Goal: Task Accomplishment & Management: Use online tool/utility

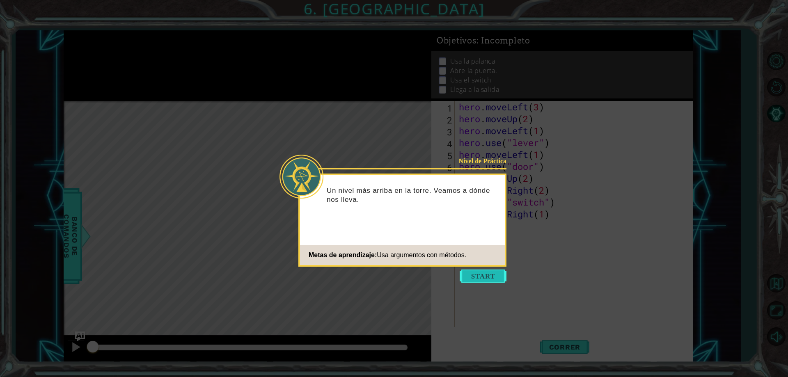
click at [474, 279] on button "Start" at bounding box center [483, 276] width 47 height 13
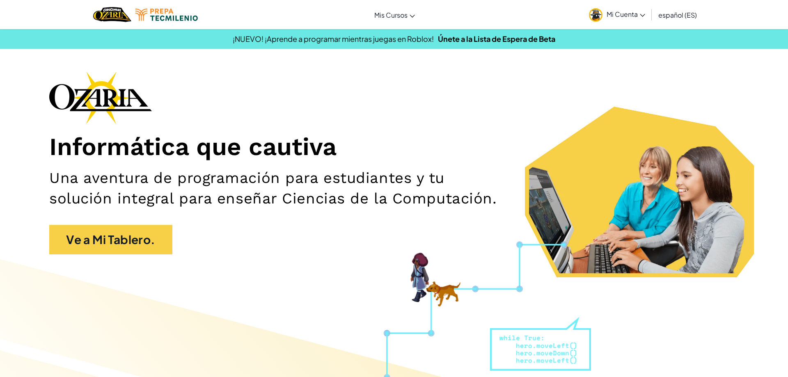
click at [624, 15] on span "Mi Cuenta" at bounding box center [626, 14] width 39 height 9
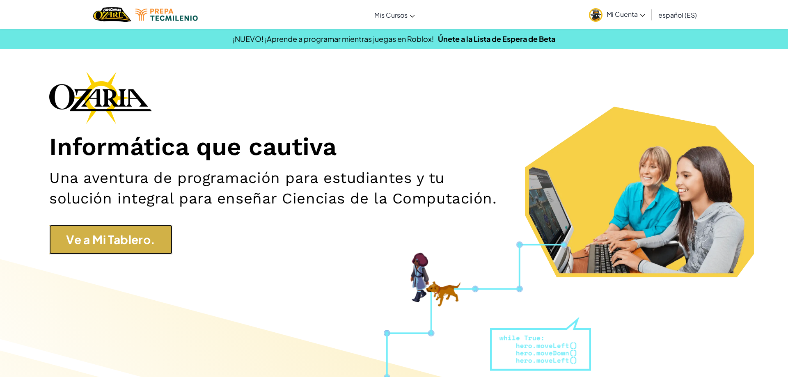
click at [86, 239] on link "Ve a Mi Tablero." at bounding box center [110, 240] width 123 height 30
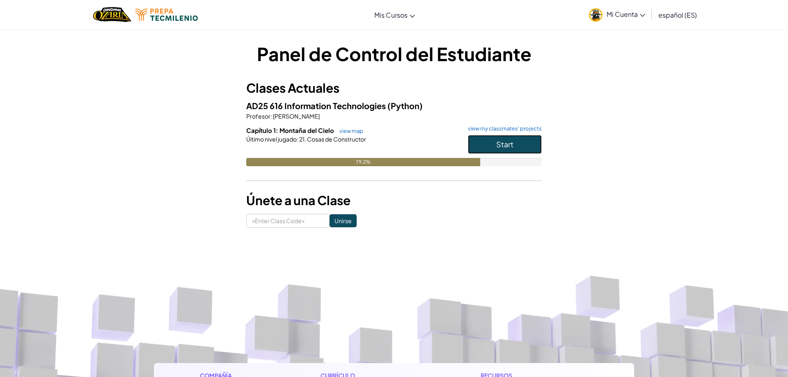
click at [475, 142] on button "Start" at bounding box center [505, 144] width 74 height 19
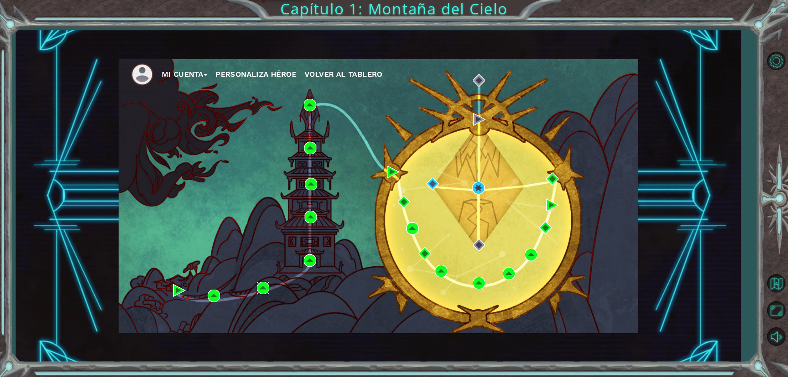
click at [261, 285] on img at bounding box center [263, 288] width 12 height 12
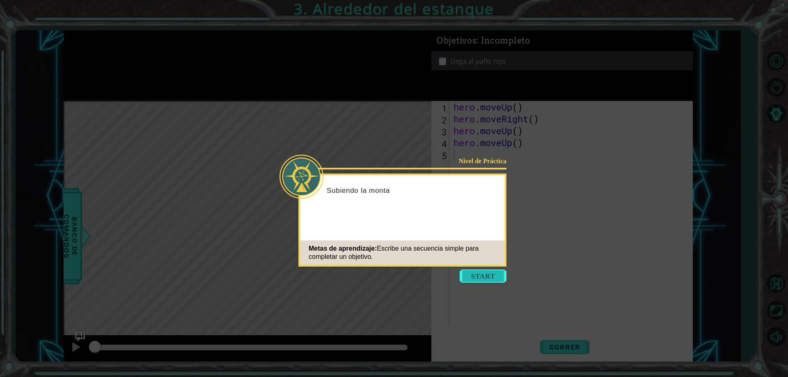
click at [469, 276] on button "Start" at bounding box center [483, 276] width 47 height 13
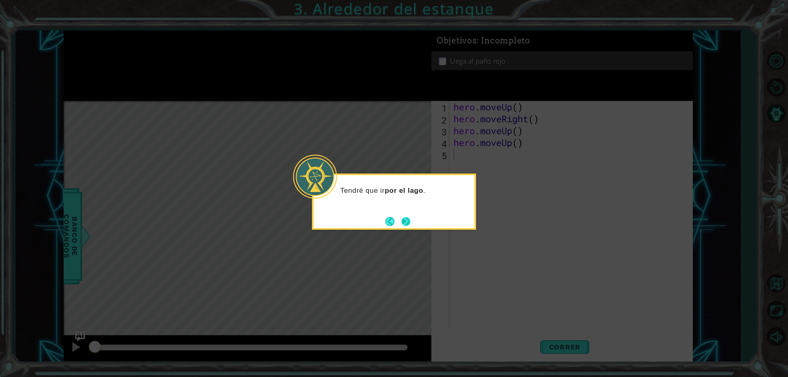
click at [405, 218] on button "Next" at bounding box center [405, 221] width 9 height 9
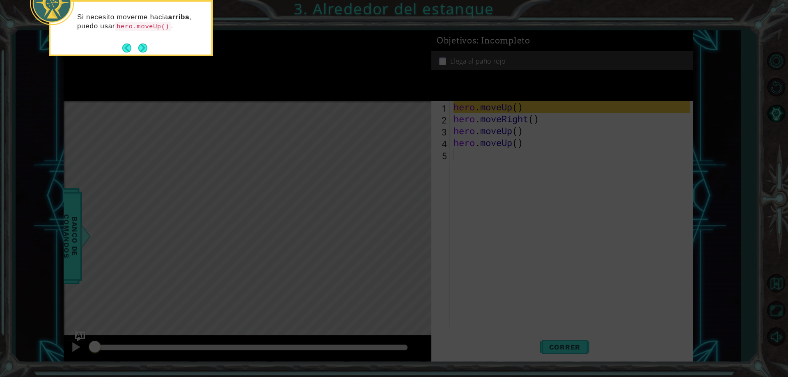
click at [556, 360] on icon at bounding box center [394, 188] width 788 height 377
click at [144, 47] on button "Next" at bounding box center [142, 48] width 9 height 9
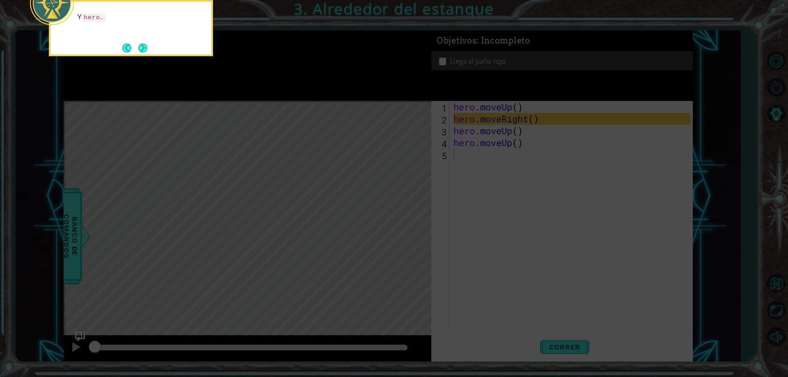
click at [144, 47] on button "Next" at bounding box center [142, 48] width 9 height 9
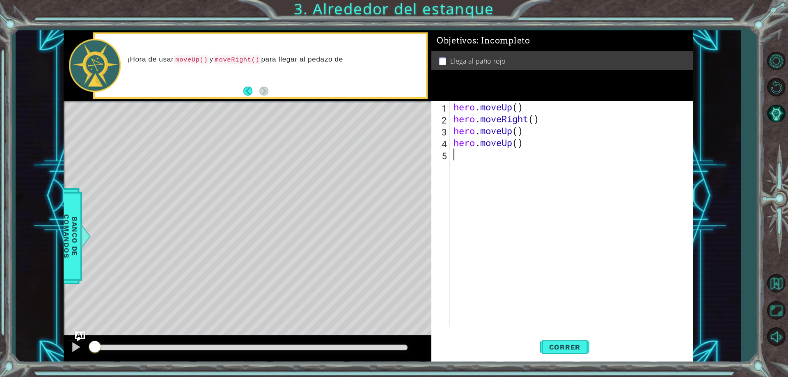
click at [298, 104] on div "Level Map" at bounding box center [253, 222] width 379 height 242
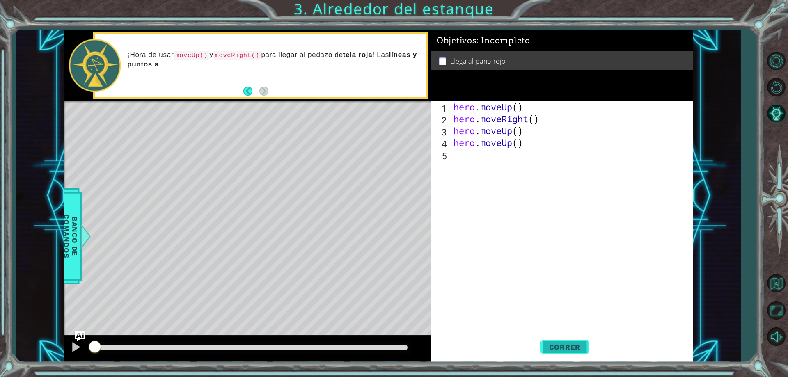
click at [565, 348] on span "Correr" at bounding box center [565, 347] width 48 height 8
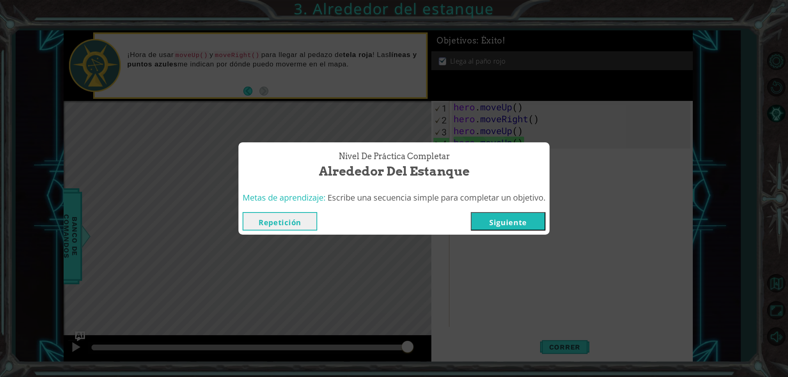
click at [516, 215] on button "Siguiente" at bounding box center [508, 221] width 75 height 18
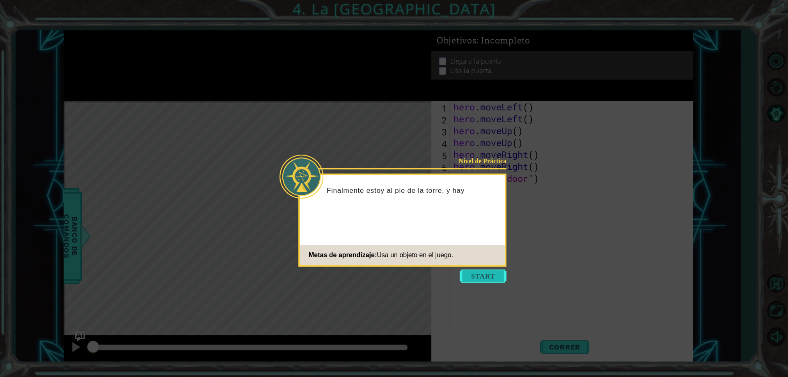
click at [475, 274] on button "Start" at bounding box center [483, 276] width 47 height 13
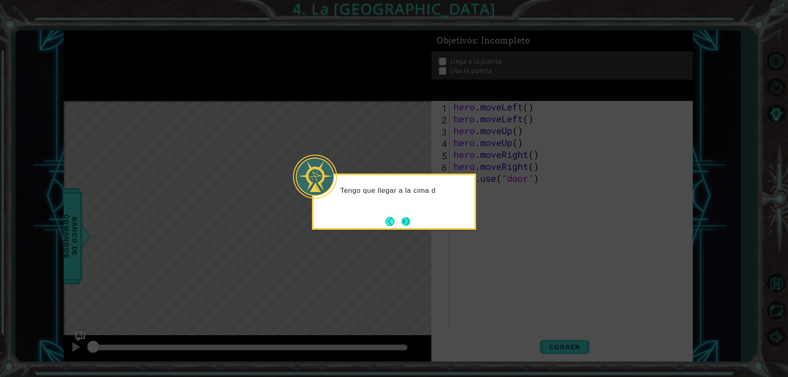
click at [407, 220] on button "Next" at bounding box center [405, 221] width 9 height 9
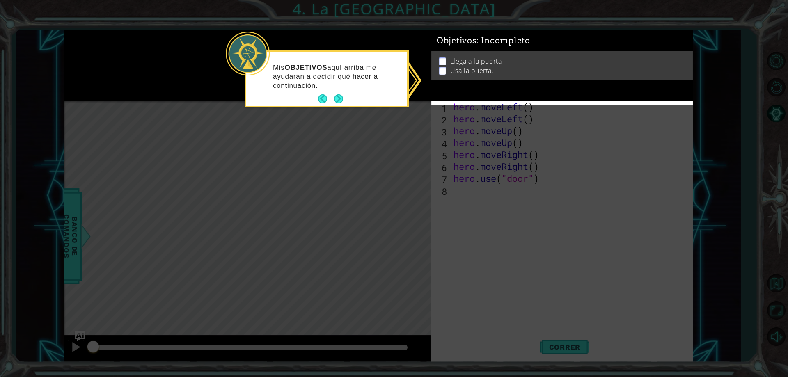
click at [407, 220] on icon at bounding box center [394, 188] width 788 height 377
click at [337, 96] on button "Next" at bounding box center [338, 98] width 9 height 9
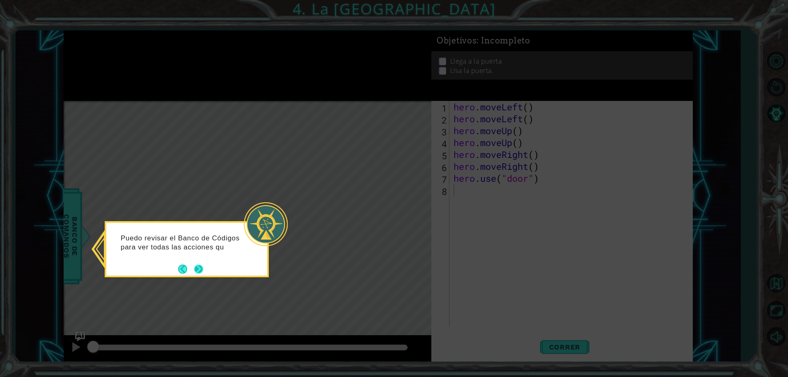
click at [196, 268] on button "Next" at bounding box center [198, 269] width 9 height 9
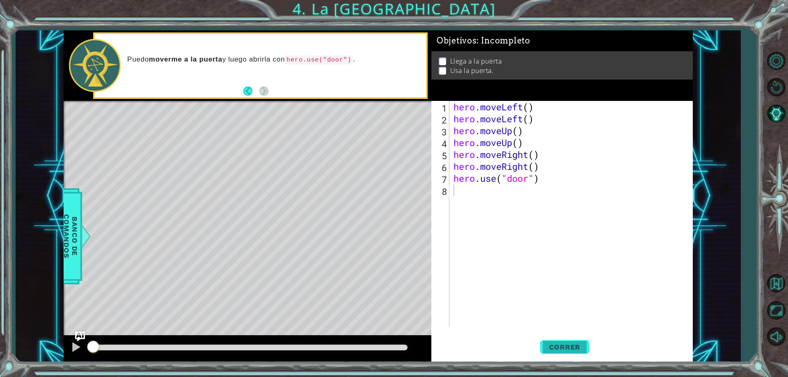
click at [540, 347] on button "Correr" at bounding box center [564, 347] width 49 height 26
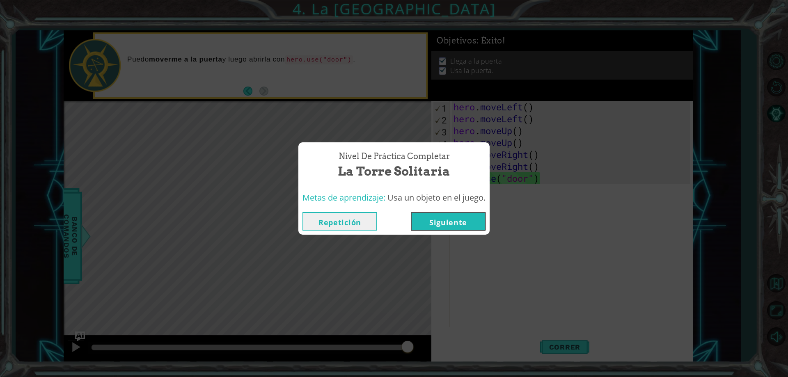
click at [452, 225] on button "Siguiente" at bounding box center [448, 221] width 75 height 18
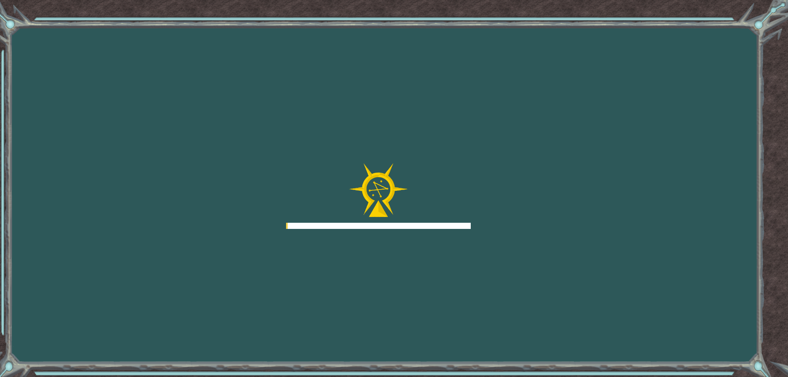
click at [452, 225] on div at bounding box center [378, 226] width 185 height 6
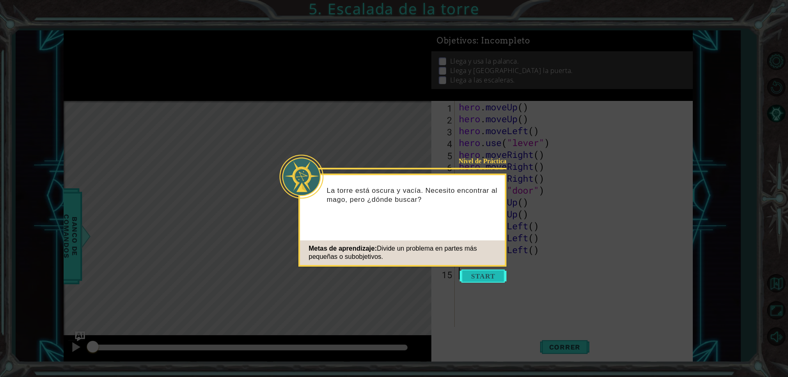
click at [469, 279] on button "Start" at bounding box center [483, 276] width 47 height 13
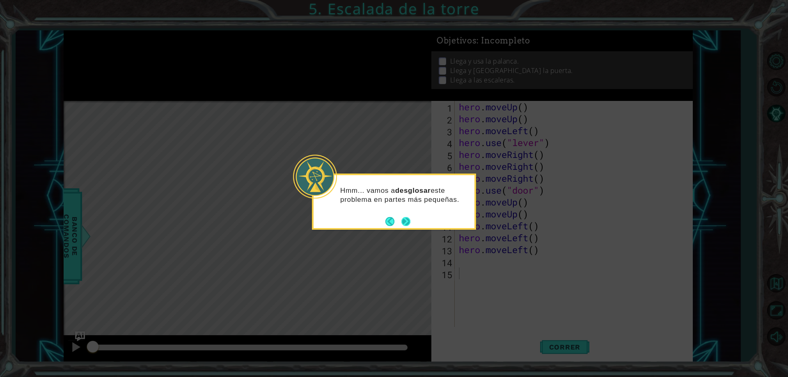
click at [408, 224] on button "Next" at bounding box center [405, 221] width 9 height 9
